Goal: Task Accomplishment & Management: Manage account settings

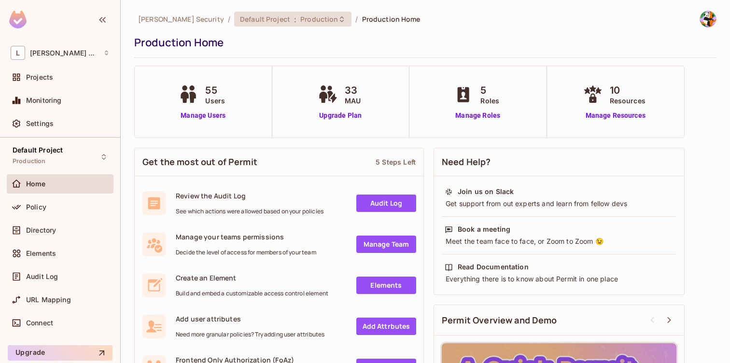
click at [240, 20] on span "Default Project" at bounding box center [265, 18] width 50 height 9
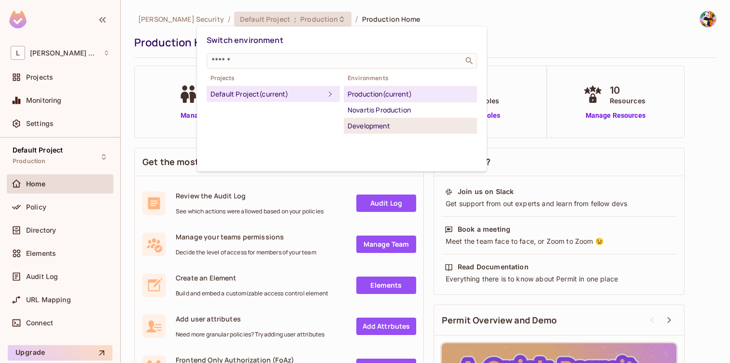
click at [368, 124] on div "Development" at bounding box center [411, 126] width 126 height 12
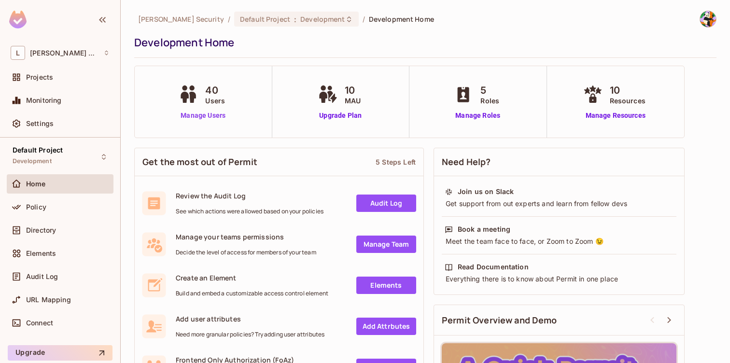
click at [222, 112] on link "Manage Users" at bounding box center [203, 116] width 54 height 10
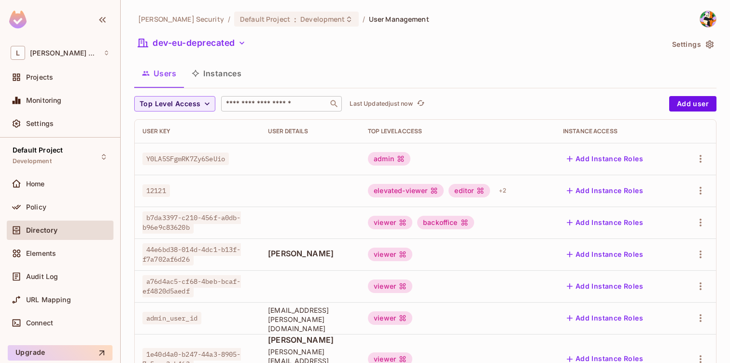
click at [292, 99] on input "text" at bounding box center [274, 104] width 101 height 10
paste input "**********"
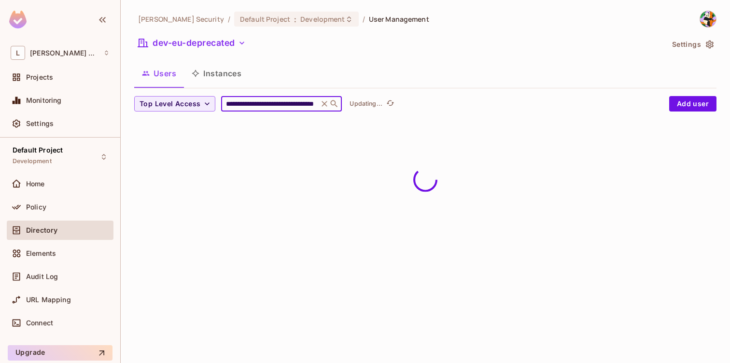
type input "**********"
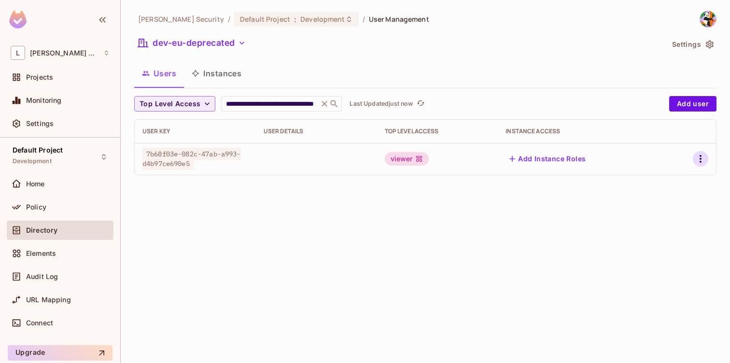
scroll to position [0, 0]
click at [704, 159] on icon "button" at bounding box center [701, 159] width 12 height 12
click at [662, 181] on li "Edit" at bounding box center [658, 180] width 85 height 21
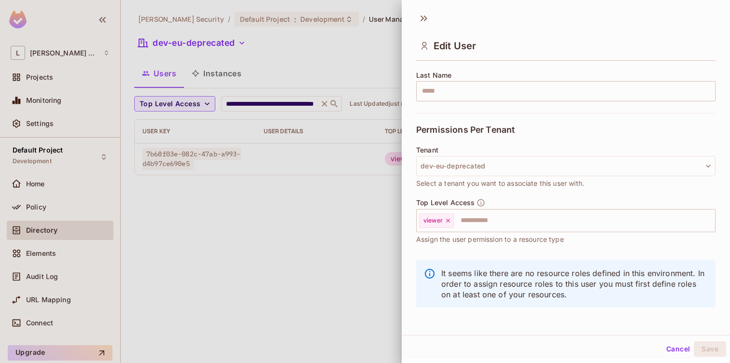
scroll to position [159, 0]
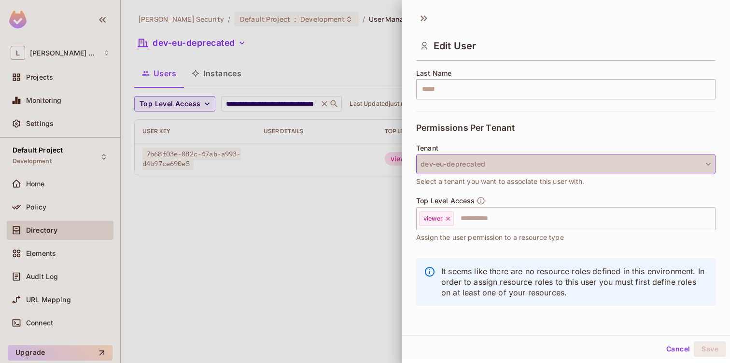
click at [535, 168] on button "dev-eu-deprecated" at bounding box center [565, 164] width 299 height 20
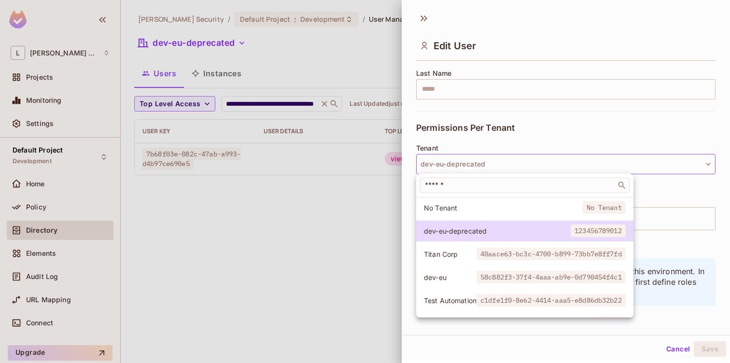
click at [498, 276] on span "58c882f3-37f4-4aaa-ab9e-0d790454f4c1" at bounding box center [551, 277] width 149 height 13
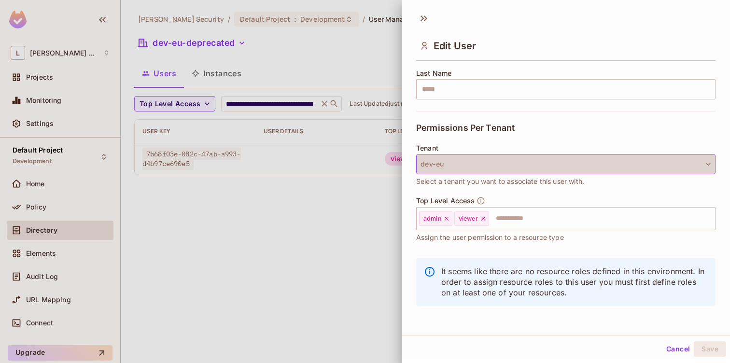
click at [521, 160] on button "dev-eu" at bounding box center [565, 164] width 299 height 20
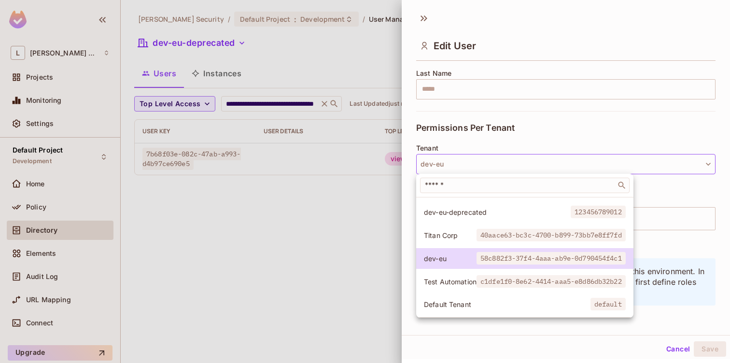
scroll to position [29, 0]
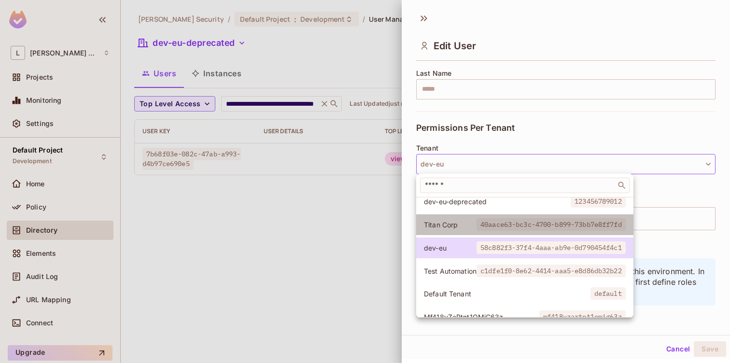
click at [493, 226] on span "40aace63-bc3c-4700-b899-73bb7e8ff7fd" at bounding box center [551, 224] width 149 height 13
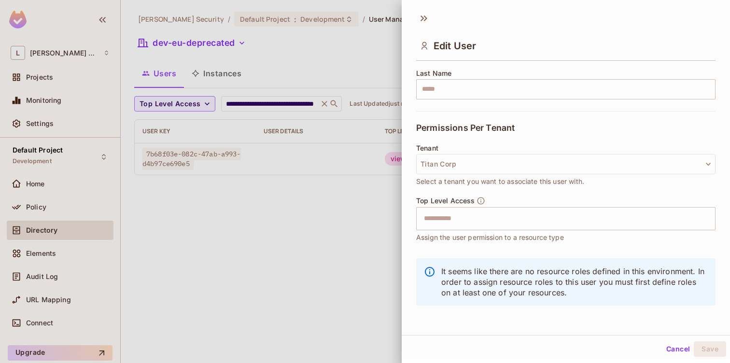
click at [493, 226] on input "text" at bounding box center [557, 218] width 279 height 19
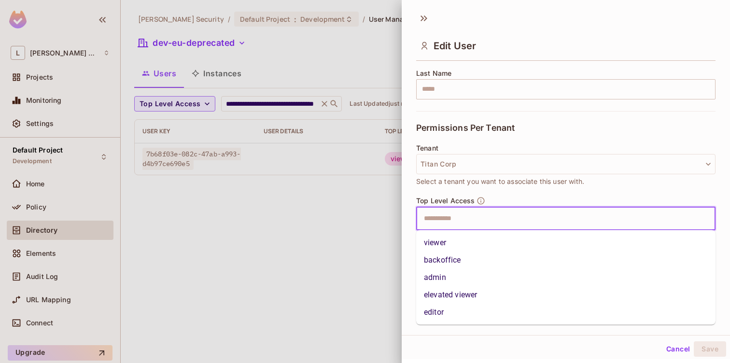
click at [475, 278] on li "admin" at bounding box center [565, 277] width 299 height 17
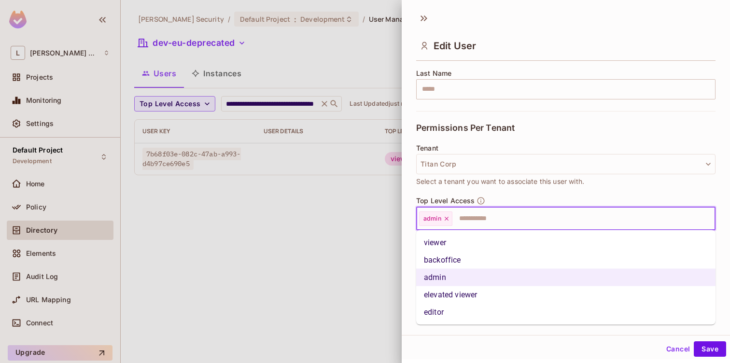
click at [489, 220] on input "text" at bounding box center [575, 218] width 243 height 19
click at [471, 241] on li "viewer" at bounding box center [565, 242] width 299 height 17
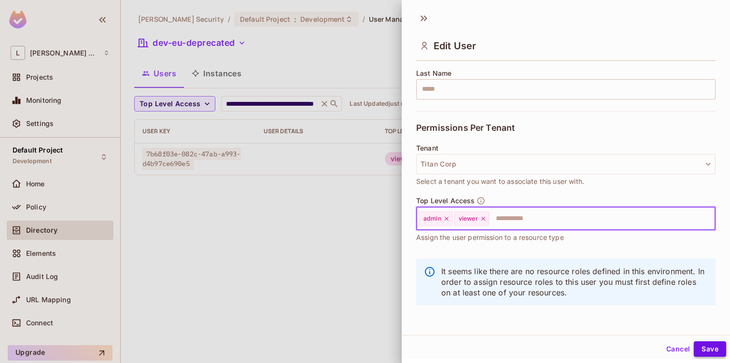
click at [709, 352] on button "Save" at bounding box center [710, 348] width 32 height 15
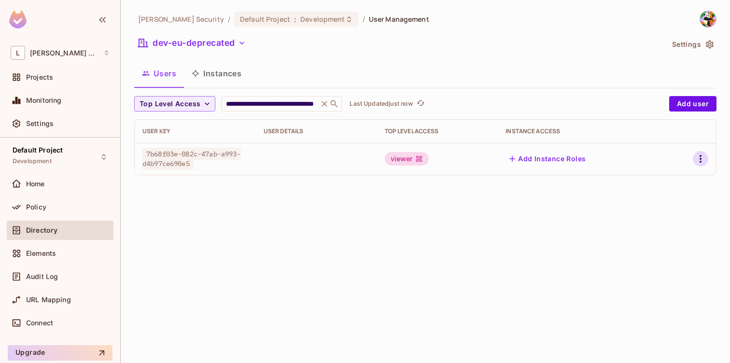
click at [697, 155] on icon "button" at bounding box center [701, 159] width 12 height 12
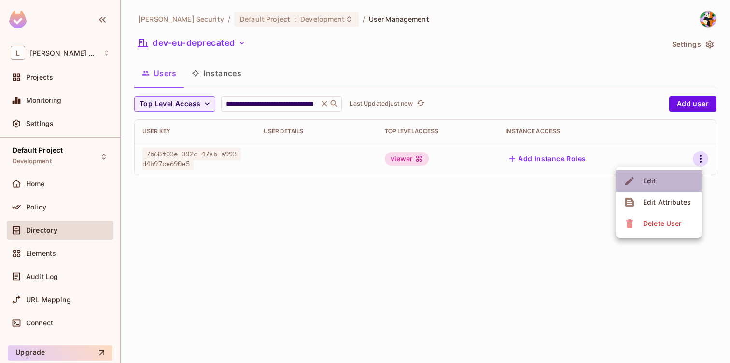
click at [653, 179] on div "Edit" at bounding box center [649, 181] width 13 height 10
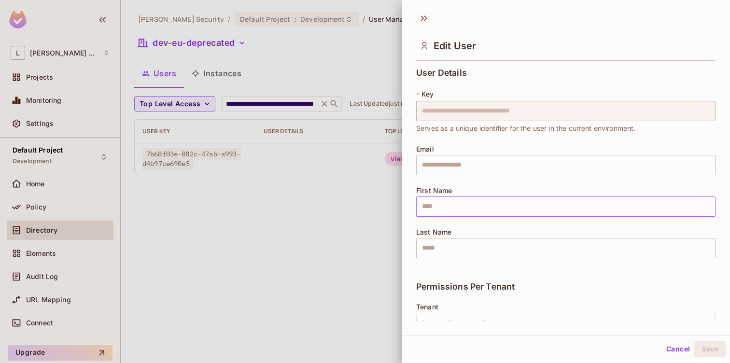
scroll to position [159, 0]
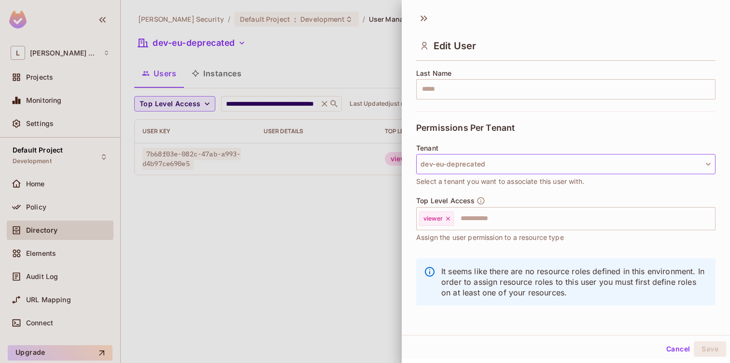
click at [584, 163] on button "dev-eu-deprecated" at bounding box center [565, 164] width 299 height 20
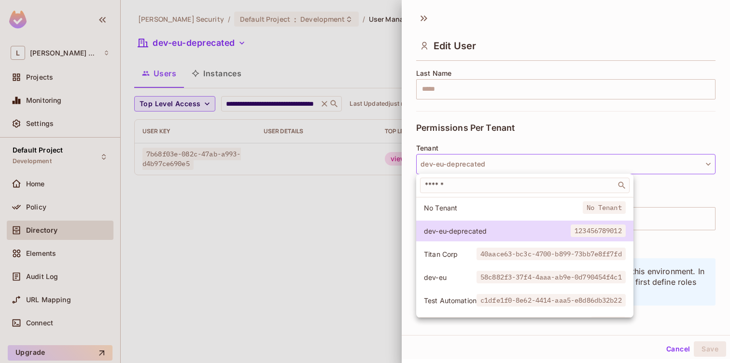
click at [537, 248] on span "40aace63-bc3c-4700-b899-73bb7e8ff7fd" at bounding box center [551, 254] width 149 height 13
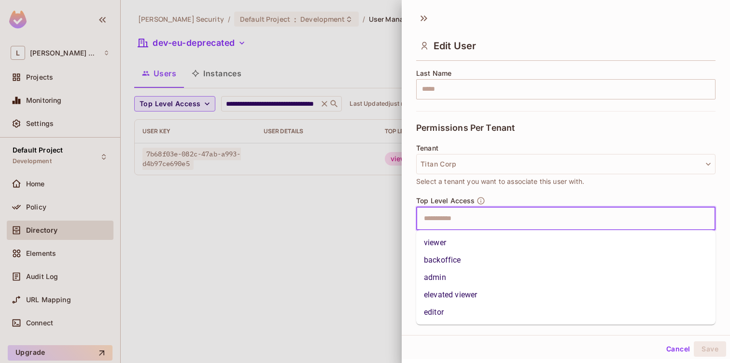
click at [545, 218] on input "text" at bounding box center [557, 218] width 279 height 19
click at [516, 280] on li "admin" at bounding box center [565, 277] width 299 height 17
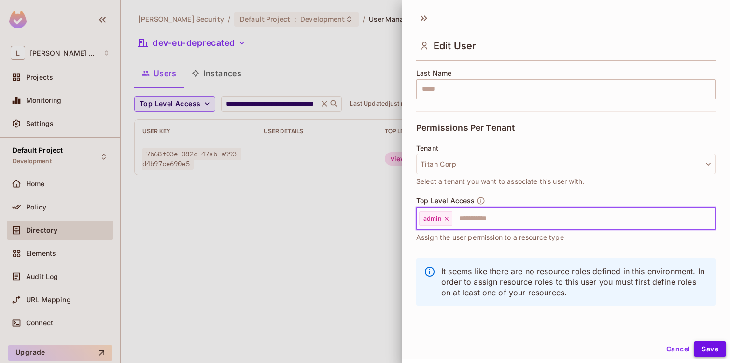
click at [710, 349] on button "Save" at bounding box center [710, 348] width 32 height 15
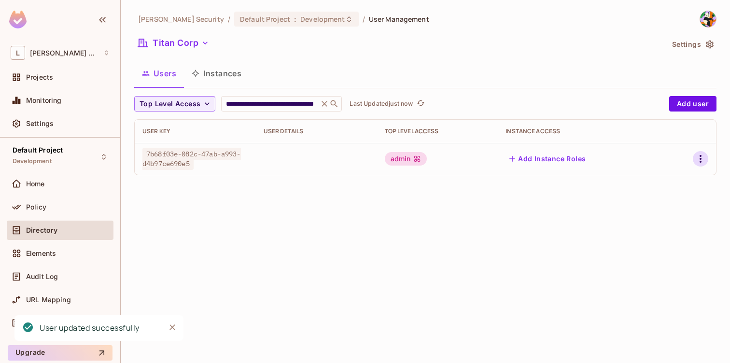
click at [702, 161] on icon "button" at bounding box center [701, 159] width 12 height 12
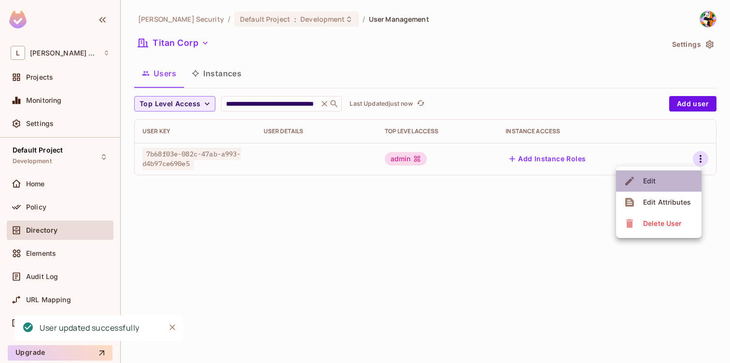
click at [669, 181] on li "Edit" at bounding box center [658, 180] width 85 height 21
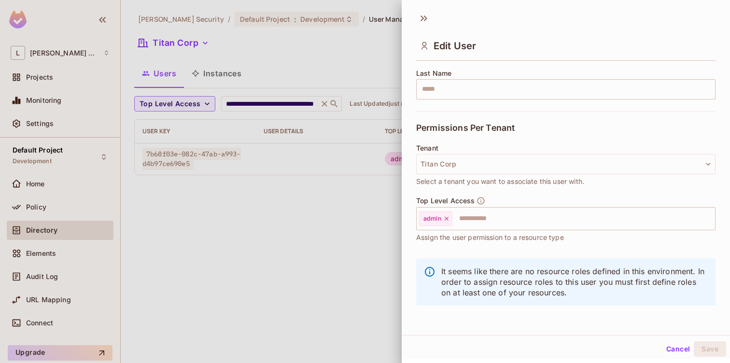
click at [677, 350] on button "Cancel" at bounding box center [678, 348] width 31 height 15
